Goal: Information Seeking & Learning: Learn about a topic

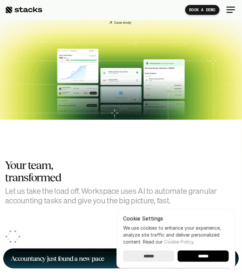
scroll to position [214, 0]
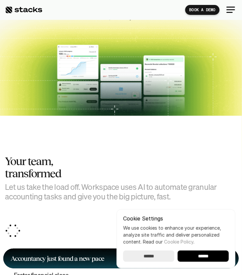
click at [227, 15] on div at bounding box center [231, 10] width 16 height 16
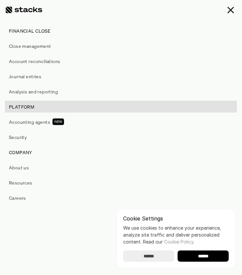
click at [34, 114] on div "FINANCIAL CLOSE PLATFORM Close management Account reconciliations Journal entri…" at bounding box center [121, 84] width 232 height 118
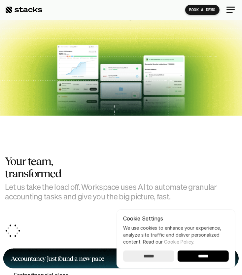
click at [232, 14] on div at bounding box center [231, 10] width 16 height 16
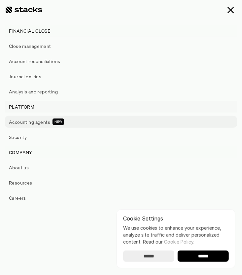
click at [36, 120] on p "Accounting agents" at bounding box center [29, 121] width 41 height 7
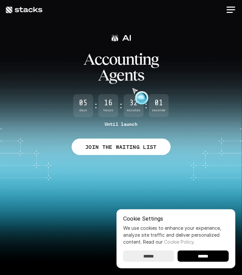
scroll to position [2, 0]
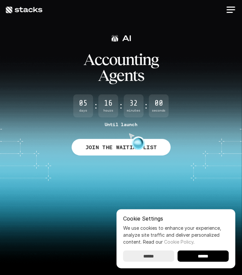
click at [113, 149] on p "JOIN THE WAITING LIST" at bounding box center [121, 148] width 72 height 10
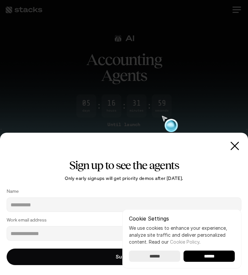
click at [201, 42] on div at bounding box center [124, 137] width 248 height 275
